Goal: Transaction & Acquisition: Purchase product/service

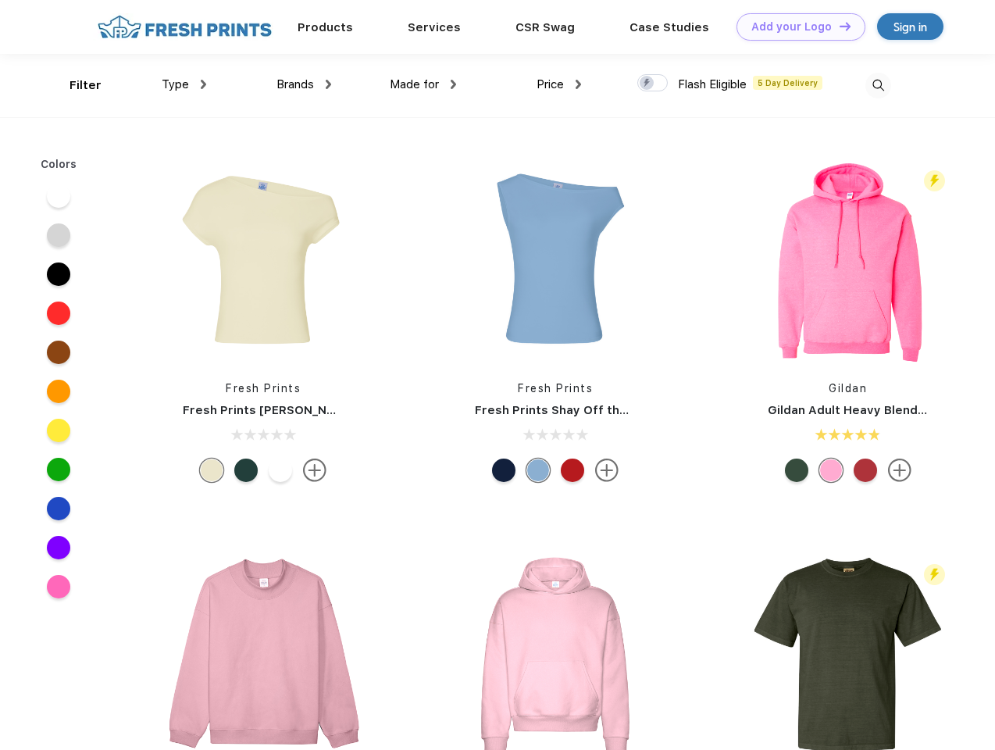
click at [795, 27] on link "Add your Logo Design Tool" at bounding box center [801, 26] width 129 height 27
click at [0, 0] on div "Design Tool" at bounding box center [0, 0] width 0 height 0
click at [838, 26] on link "Add your Logo Design Tool" at bounding box center [801, 26] width 129 height 27
click at [75, 85] on div "Filter" at bounding box center [86, 86] width 32 height 18
click at [184, 84] on span "Type" at bounding box center [175, 84] width 27 height 14
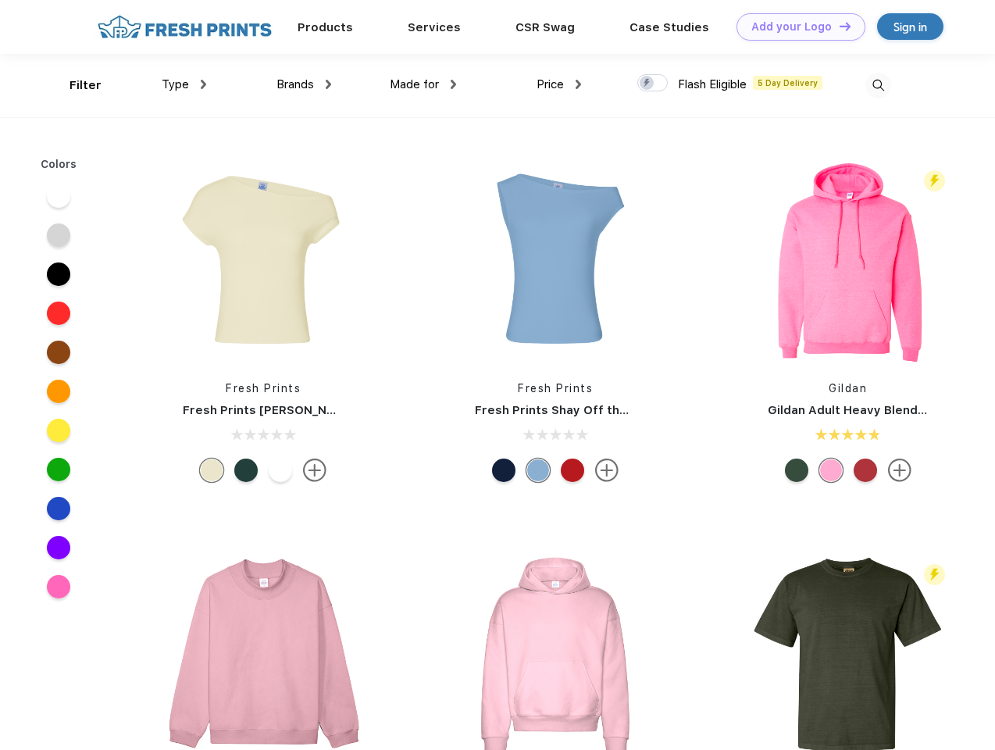
click at [304, 84] on span "Brands" at bounding box center [295, 84] width 37 height 14
click at [423, 84] on span "Made for" at bounding box center [414, 84] width 49 height 14
click at [559, 84] on span "Price" at bounding box center [550, 84] width 27 height 14
click at [653, 84] on div at bounding box center [652, 82] width 30 height 17
click at [648, 84] on input "checkbox" at bounding box center [642, 78] width 10 height 10
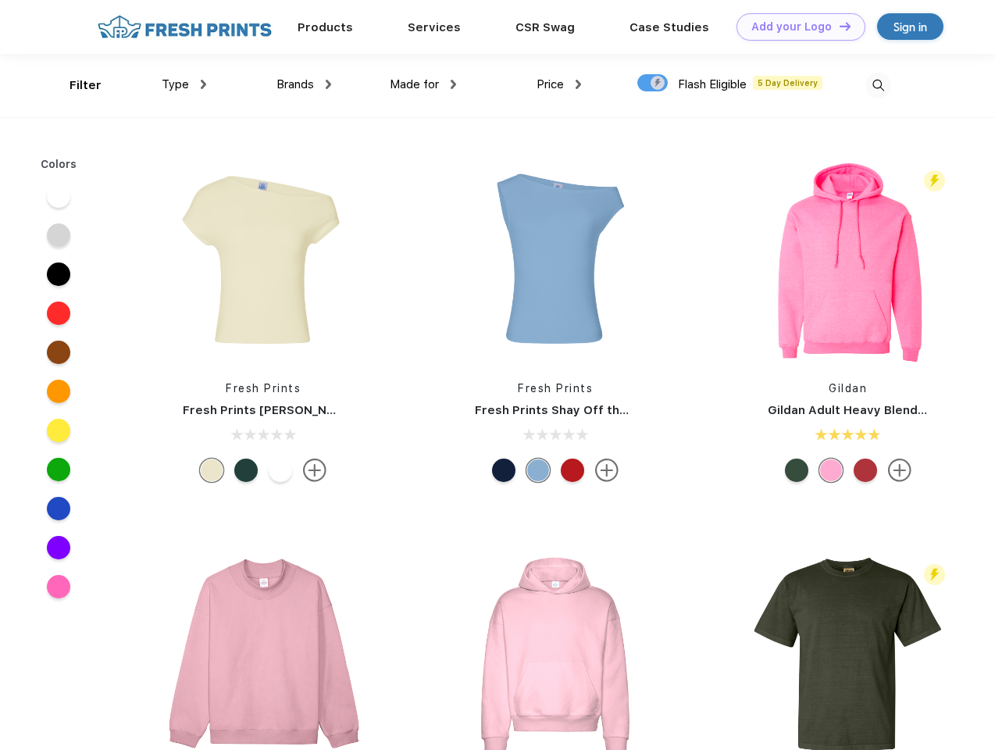
click at [878, 85] on img at bounding box center [878, 86] width 26 height 26
